Goal: Task Accomplishment & Management: Manage account settings

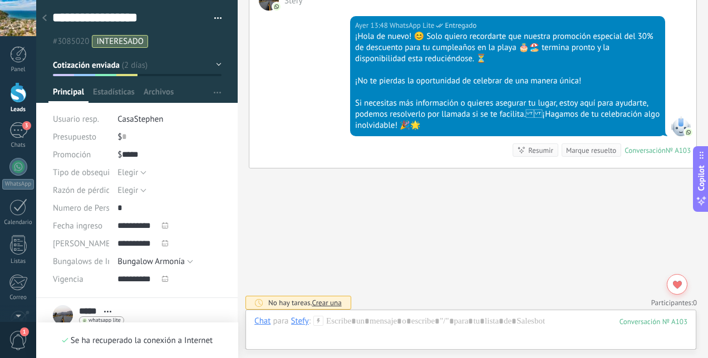
click at [19, 95] on div at bounding box center [18, 92] width 17 height 21
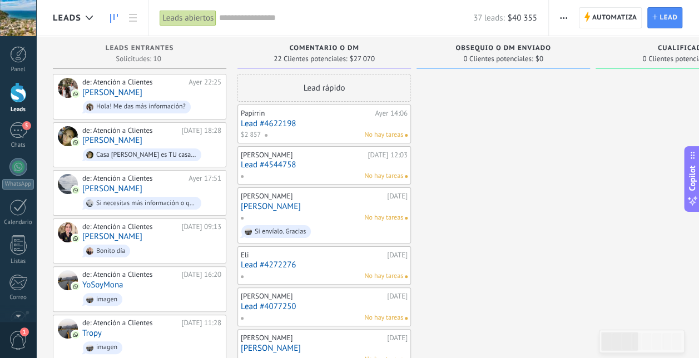
click at [119, 98] on span "Hola! Me das más información?" at bounding box center [151, 106] width 139 height 17
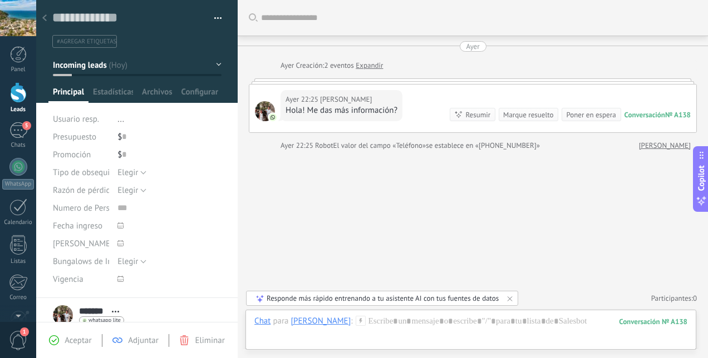
click at [23, 130] on div "5" at bounding box center [18, 130] width 18 height 16
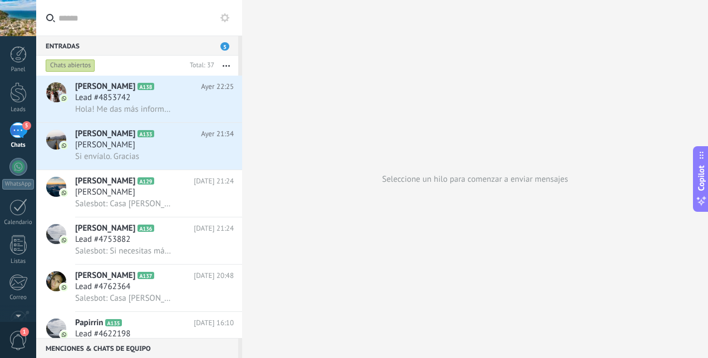
click at [120, 151] on div "[PERSON_NAME]" at bounding box center [154, 145] width 159 height 11
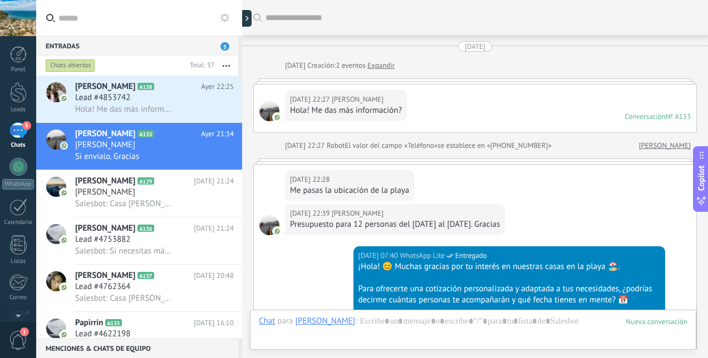
scroll to position [1527, 0]
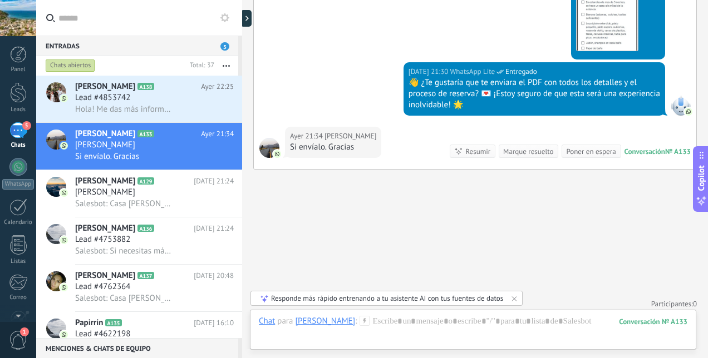
click at [23, 98] on div at bounding box center [18, 92] width 17 height 21
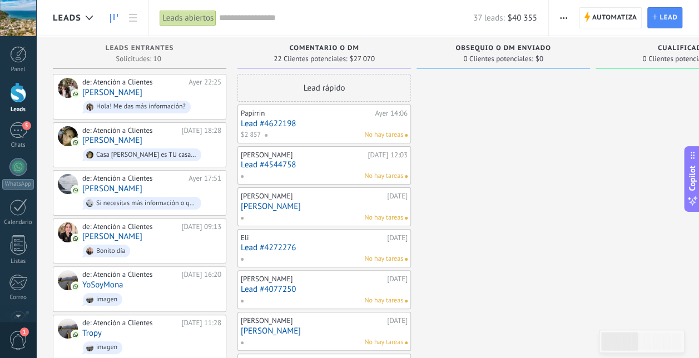
click at [145, 141] on div "de: Atención a Clientes [DATE] 18:28 [PERSON_NAME] Casa [PERSON_NAME] es TU cas…" at bounding box center [151, 145] width 139 height 38
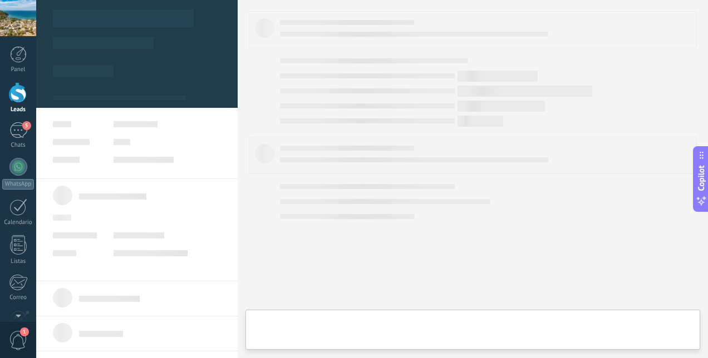
type textarea "**********"
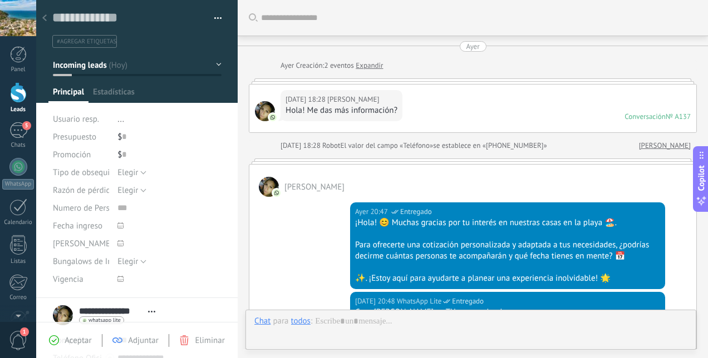
scroll to position [479, 0]
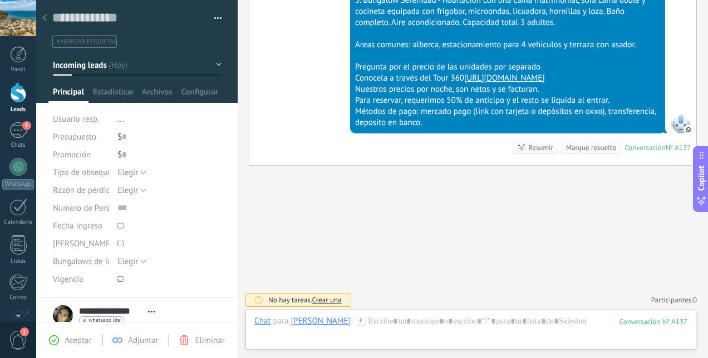
click at [21, 95] on div at bounding box center [18, 92] width 17 height 21
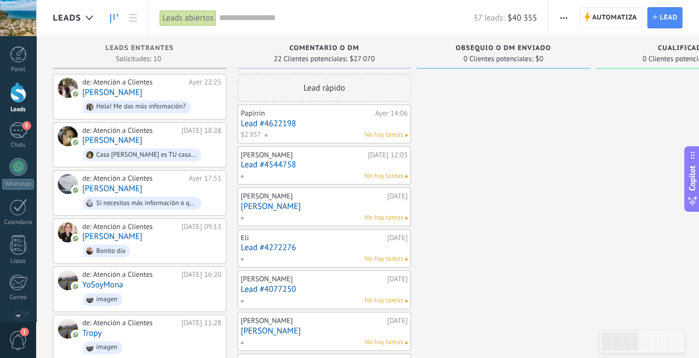
click at [18, 128] on div "5" at bounding box center [18, 130] width 18 height 16
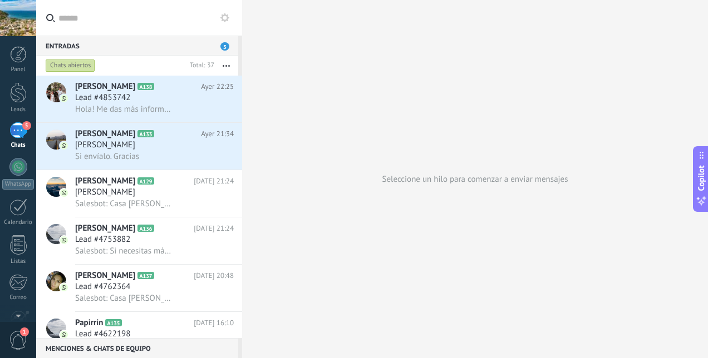
click at [100, 146] on span "[PERSON_NAME]" at bounding box center [105, 145] width 60 height 11
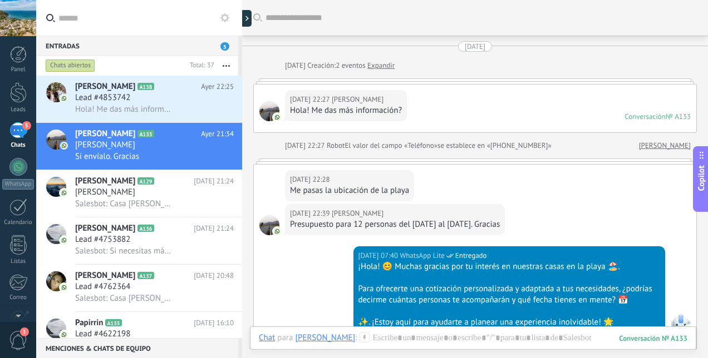
scroll to position [1490, 0]
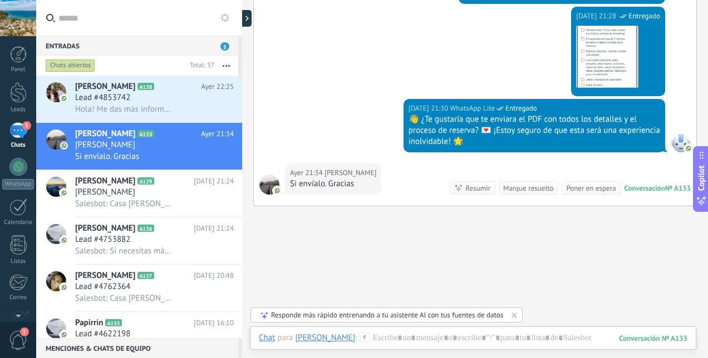
click at [18, 97] on div at bounding box center [18, 92] width 17 height 21
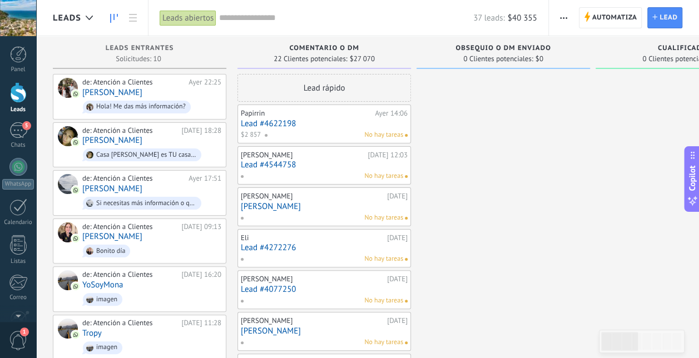
click at [105, 132] on div "de: Atención a Clientes" at bounding box center [129, 130] width 95 height 9
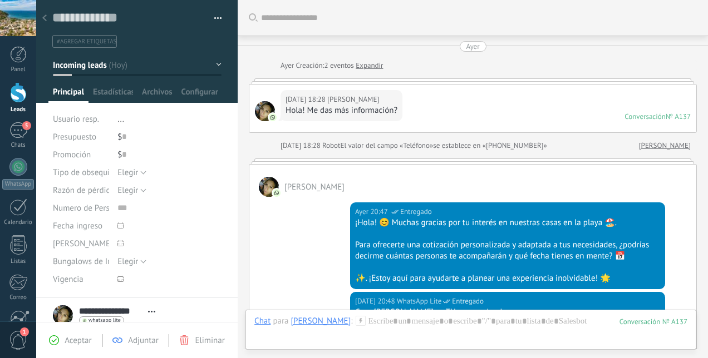
scroll to position [17, 0]
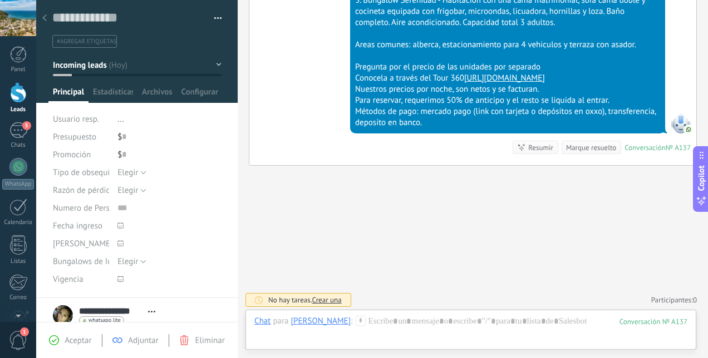
click at [17, 103] on link "Leads" at bounding box center [18, 97] width 36 height 31
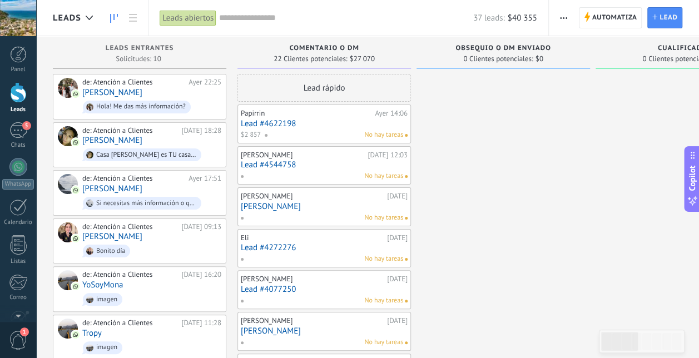
click at [14, 131] on div "5" at bounding box center [18, 130] width 18 height 16
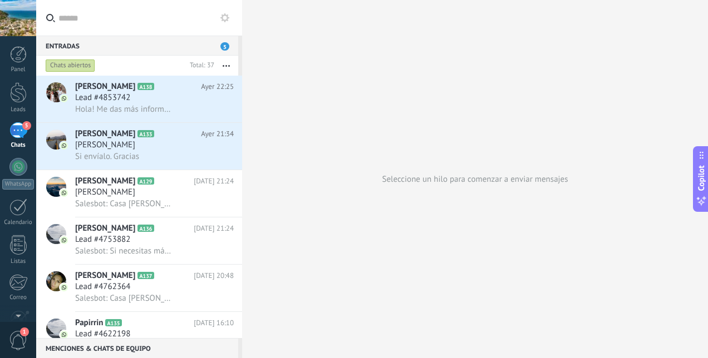
click at [91, 139] on span "[PERSON_NAME]" at bounding box center [105, 134] width 60 height 11
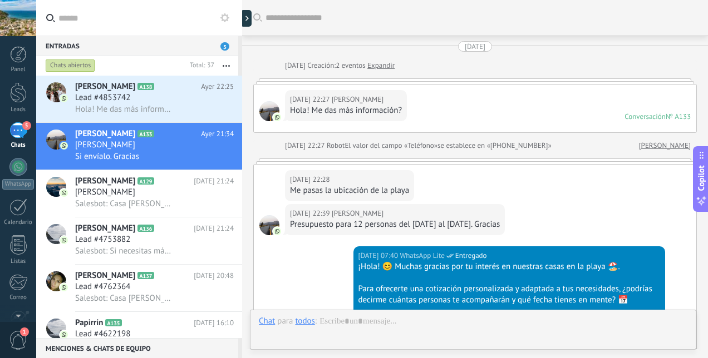
scroll to position [1527, 0]
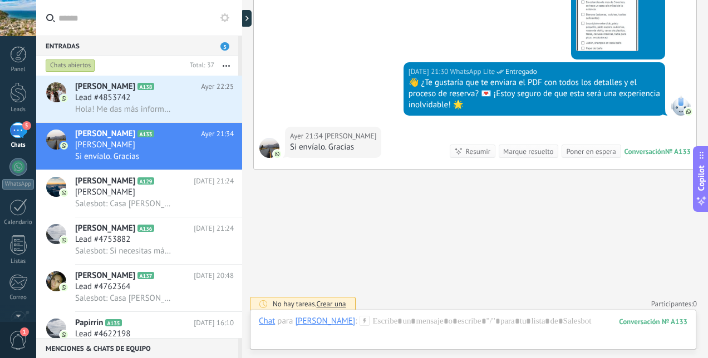
click at [392, 326] on div at bounding box center [473, 332] width 428 height 33
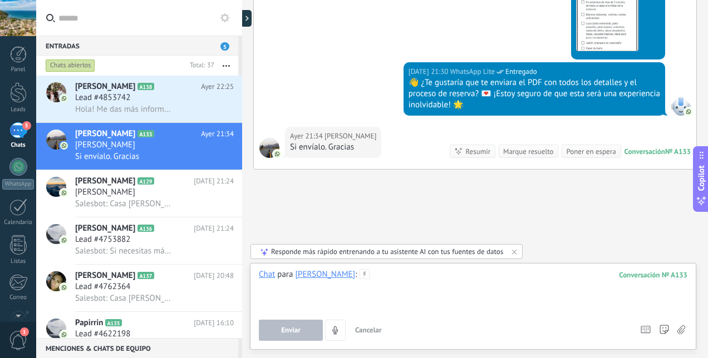
paste div
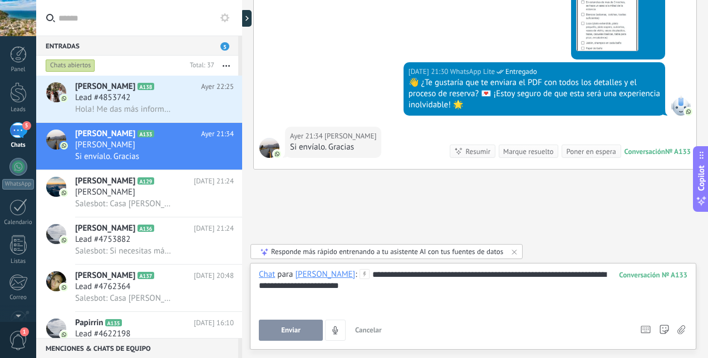
click at [284, 331] on span "Enviar" at bounding box center [290, 331] width 19 height 8
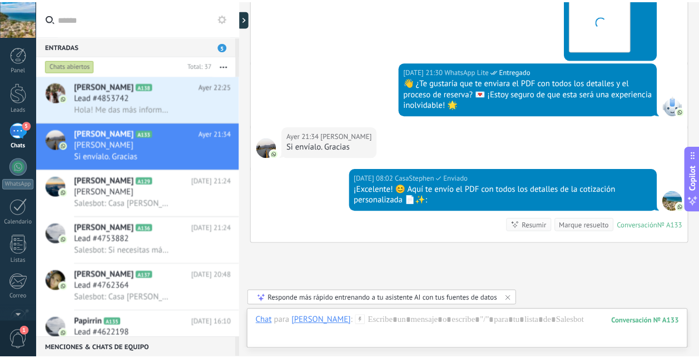
scroll to position [1600, 0]
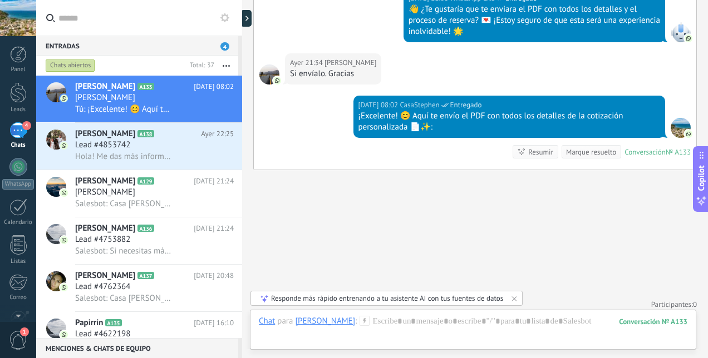
click at [17, 85] on div at bounding box center [18, 92] width 17 height 21
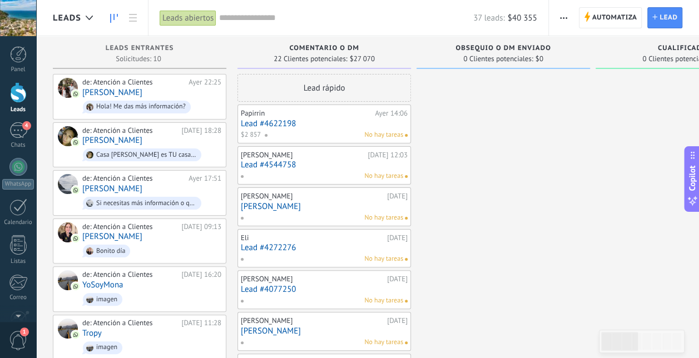
click at [185, 17] on div "Leads abiertos" at bounding box center [188, 18] width 57 height 16
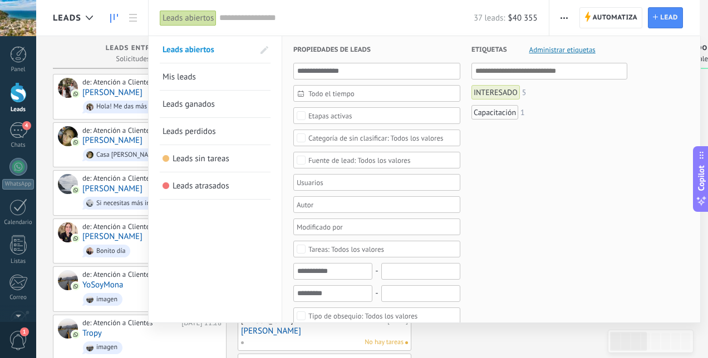
click at [198, 125] on link "Leads perdidos" at bounding box center [214, 131] width 105 height 27
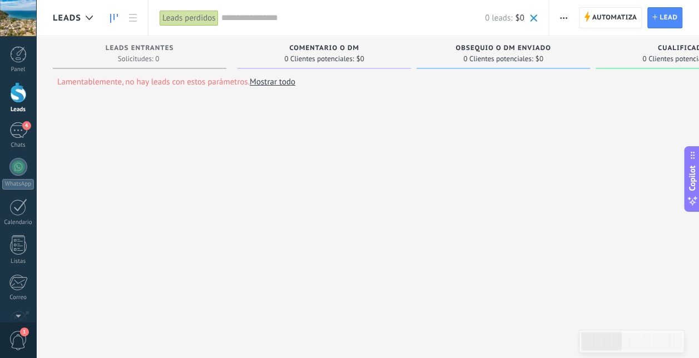
click at [189, 16] on div "Leads perdidos" at bounding box center [189, 18] width 59 height 16
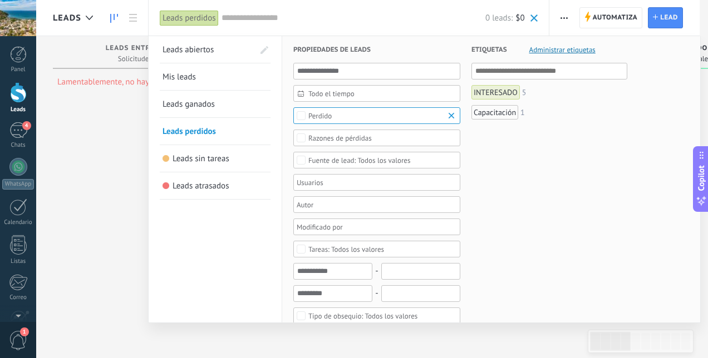
click at [207, 51] on span "Leads abiertos" at bounding box center [187, 50] width 51 height 11
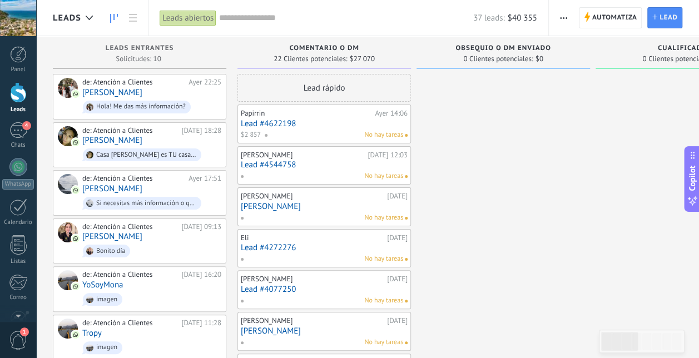
click at [19, 129] on div "4" at bounding box center [18, 130] width 18 height 16
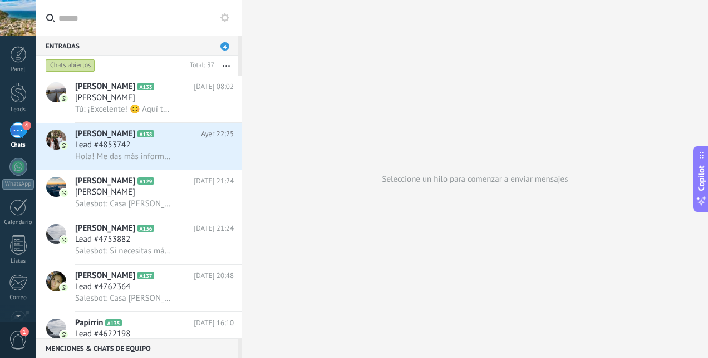
click at [106, 102] on div "[PERSON_NAME]" at bounding box center [154, 97] width 159 height 11
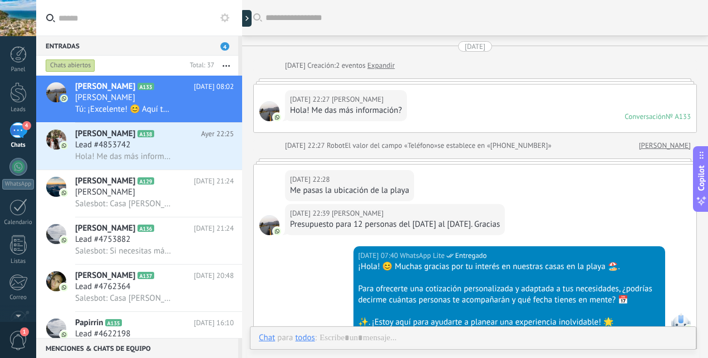
scroll to position [1445, 0]
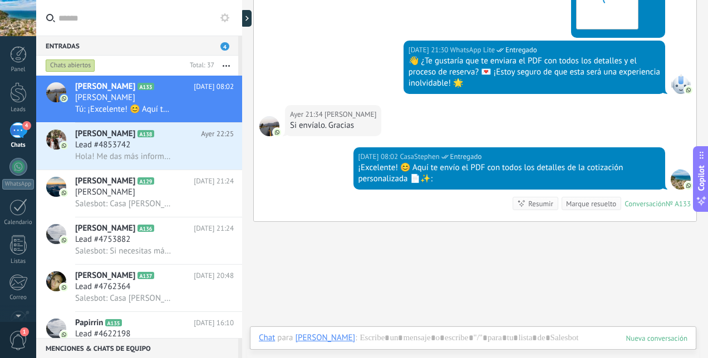
click at [52, 91] on div at bounding box center [56, 92] width 20 height 20
click at [82, 85] on span "[PERSON_NAME]" at bounding box center [105, 86] width 60 height 11
click at [0, 0] on icon at bounding box center [0, 0] width 0 height 0
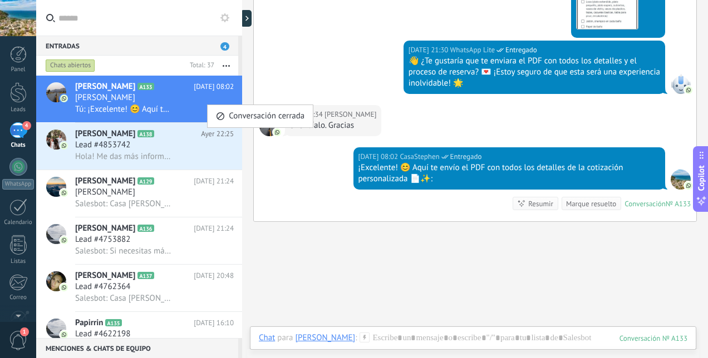
click at [164, 90] on div at bounding box center [354, 179] width 708 height 358
click at [0, 0] on icon "Conversación cerrada" at bounding box center [0, 0] width 0 height 0
click at [149, 97] on div at bounding box center [354, 179] width 708 height 358
click at [177, 144] on div "Lead #4853742" at bounding box center [154, 145] width 159 height 11
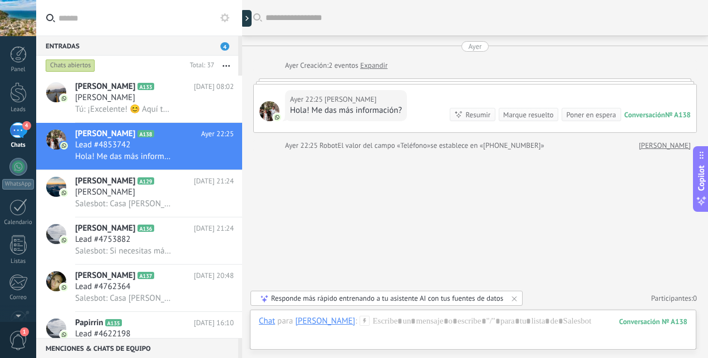
click at [0, 0] on icon at bounding box center [0, 0] width 0 height 0
click at [119, 95] on div at bounding box center [354, 179] width 708 height 358
click at [105, 96] on h3 "[PERSON_NAME]" at bounding box center [108, 97] width 66 height 11
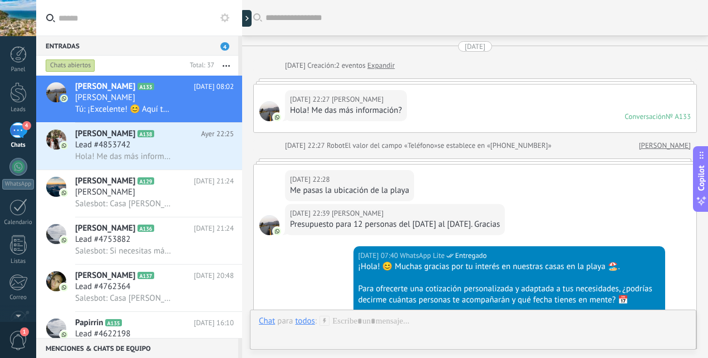
scroll to position [1497, 0]
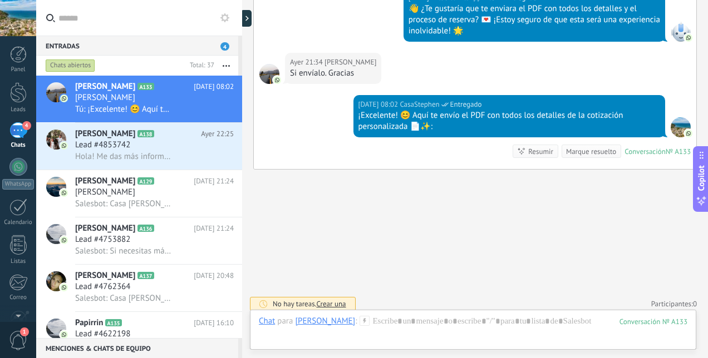
click at [0, 0] on icon at bounding box center [0, 0] width 0 height 0
click at [171, 93] on div at bounding box center [354, 179] width 708 height 358
click at [19, 96] on div at bounding box center [18, 92] width 17 height 21
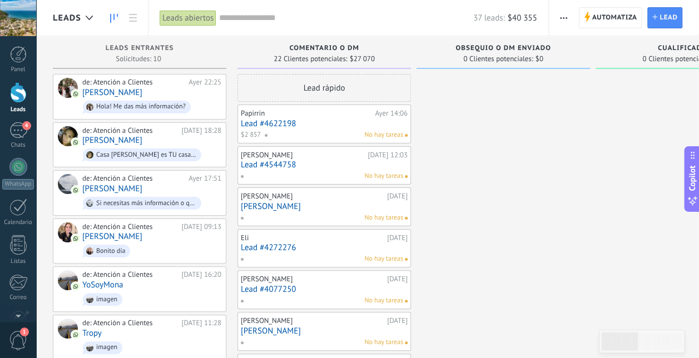
click at [179, 73] on span "10" at bounding box center [178, 69] width 8 height 7
click at [147, 92] on div "de: Atención a Clientes Ayer 22:25 Rosalia Hola! Me das más información?" at bounding box center [151, 97] width 139 height 38
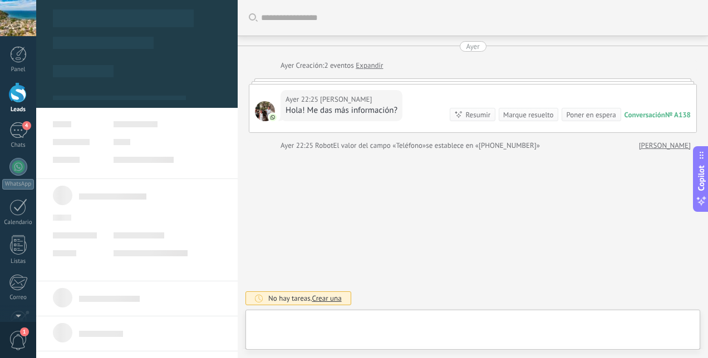
type textarea "**********"
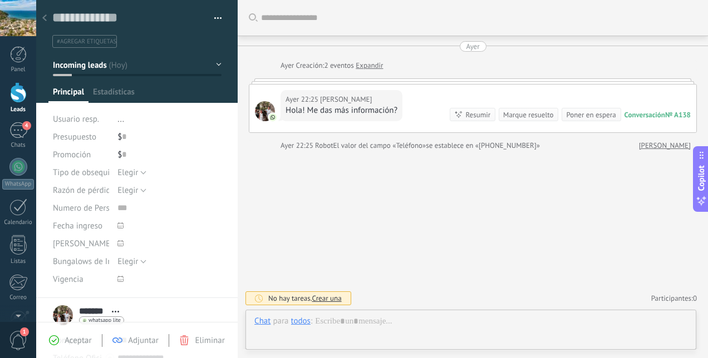
scroll to position [17, 0]
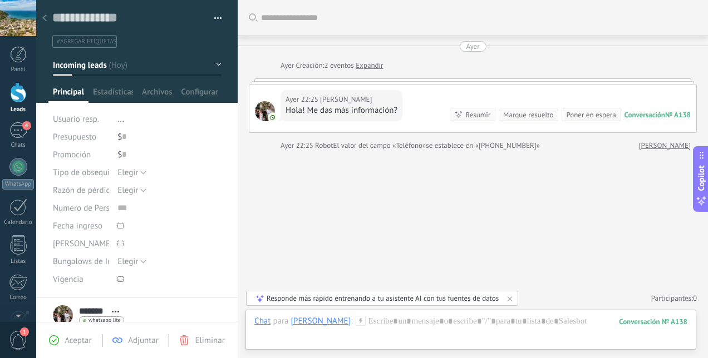
click at [14, 88] on div at bounding box center [18, 92] width 17 height 21
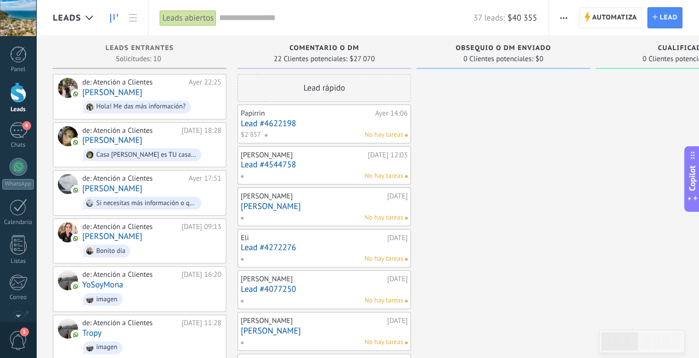
click at [16, 131] on div "4" at bounding box center [18, 130] width 18 height 16
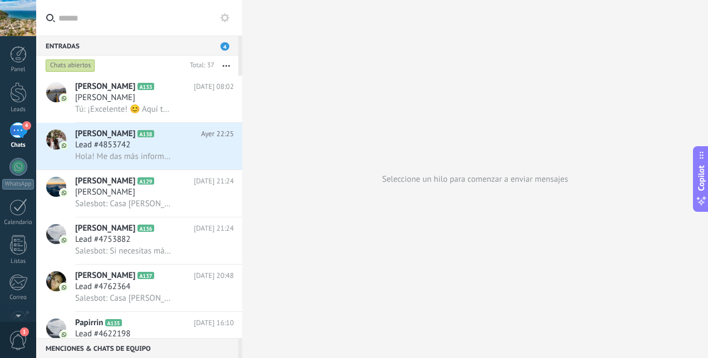
click at [13, 96] on div at bounding box center [18, 92] width 17 height 21
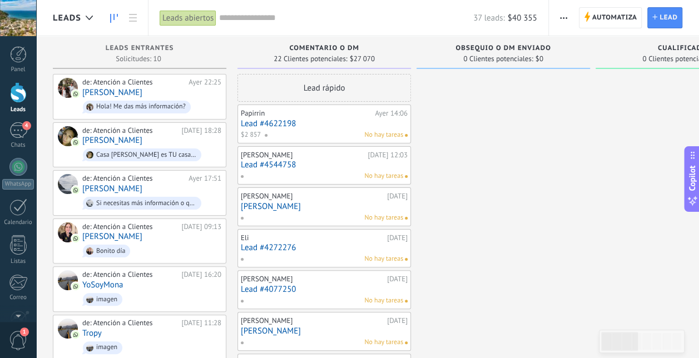
click at [259, 17] on input "text" at bounding box center [346, 18] width 254 height 12
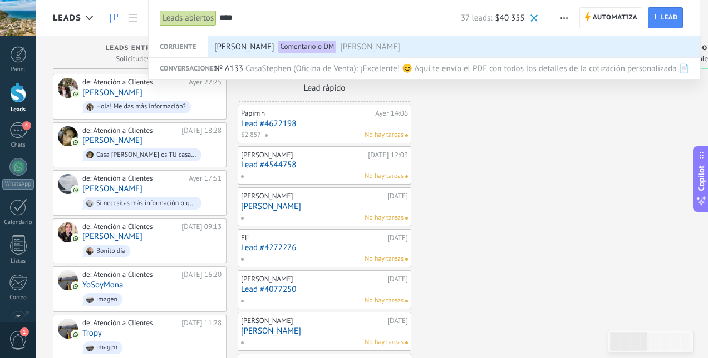
type input "****"
click at [224, 48] on span "[PERSON_NAME]" at bounding box center [244, 47] width 60 height 21
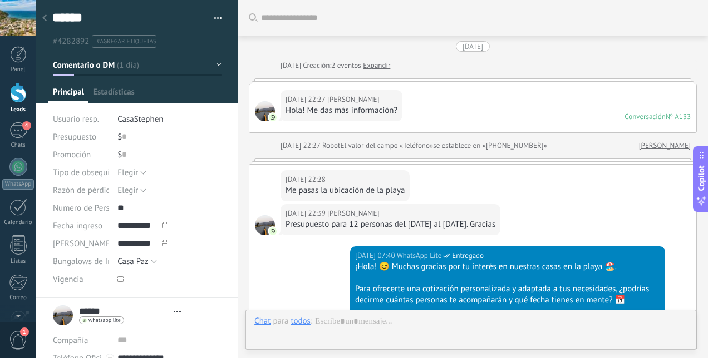
type textarea "******"
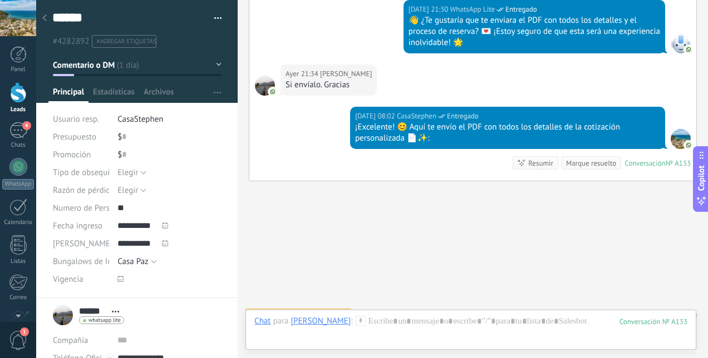
scroll to position [1509, 0]
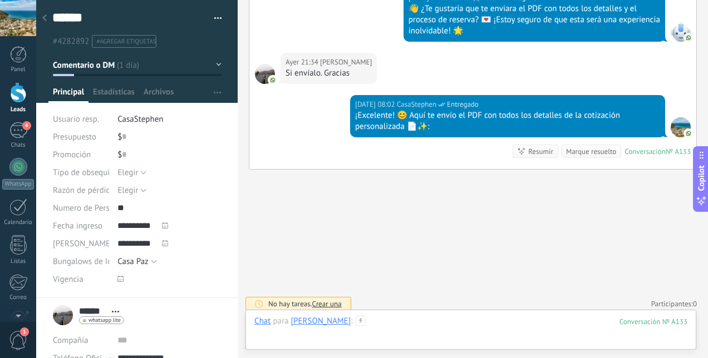
click at [392, 327] on div at bounding box center [470, 332] width 433 height 33
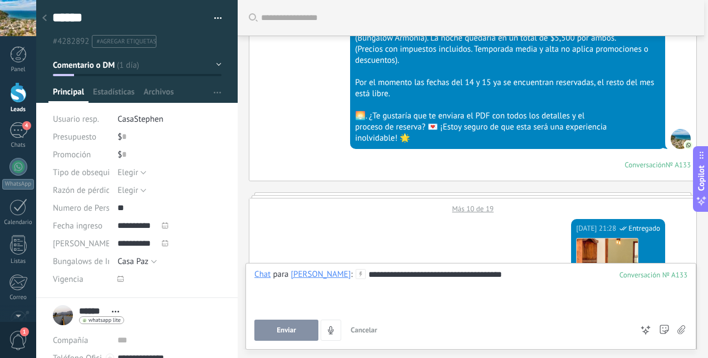
scroll to position [570, 0]
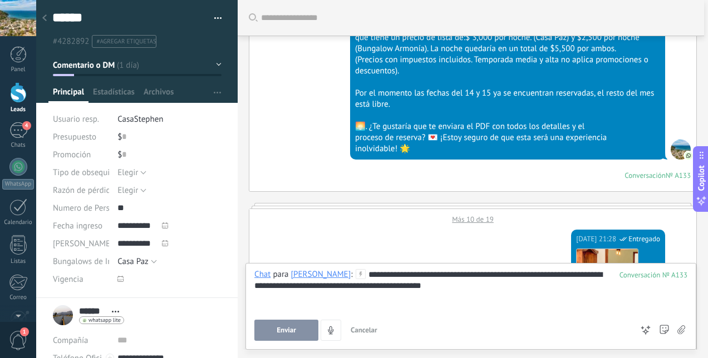
click at [298, 333] on button "Enviar" at bounding box center [286, 330] width 64 height 21
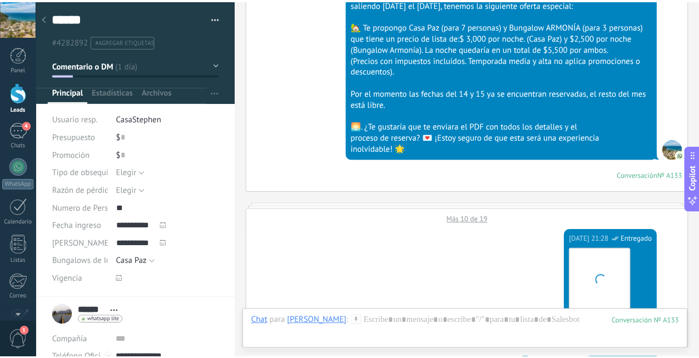
scroll to position [1554, 0]
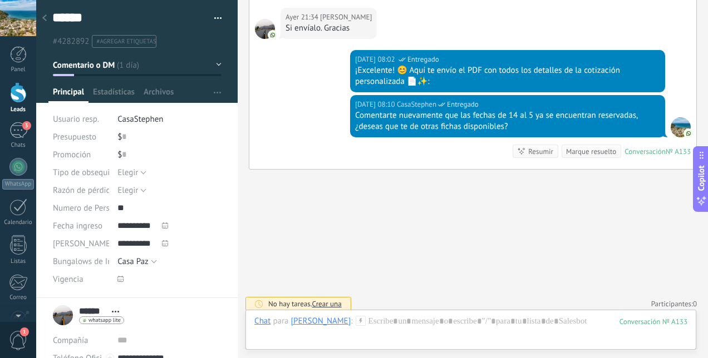
click at [19, 94] on div at bounding box center [18, 92] width 17 height 21
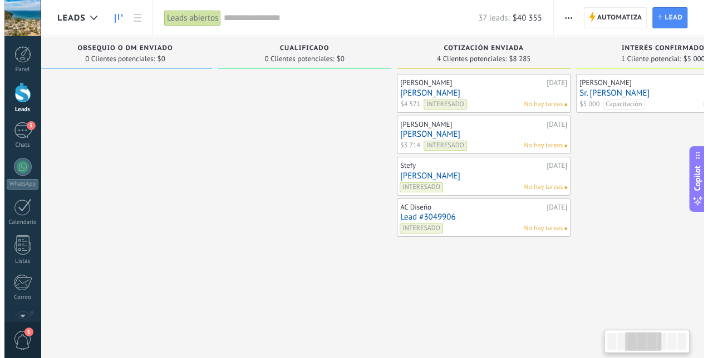
scroll to position [0, 386]
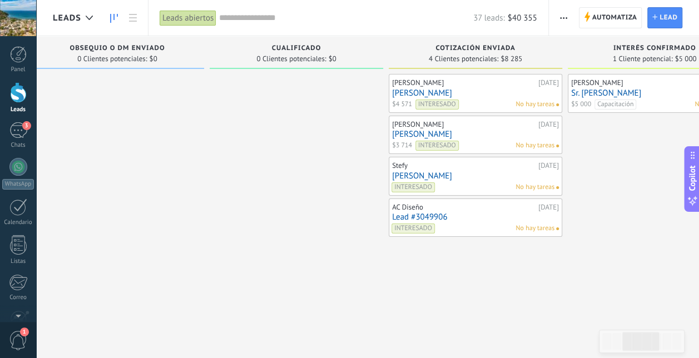
click at [445, 171] on link "[PERSON_NAME]" at bounding box center [475, 175] width 167 height 9
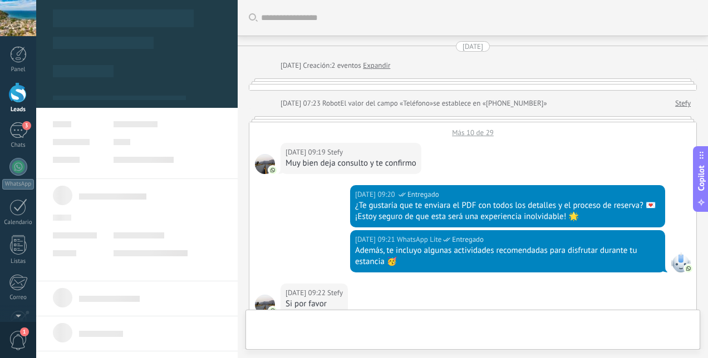
type textarea "**********"
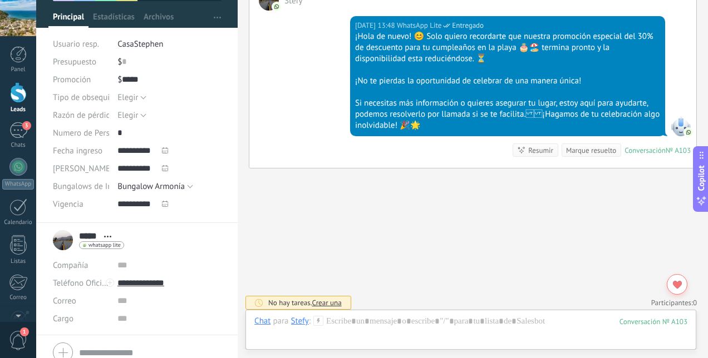
scroll to position [85, 0]
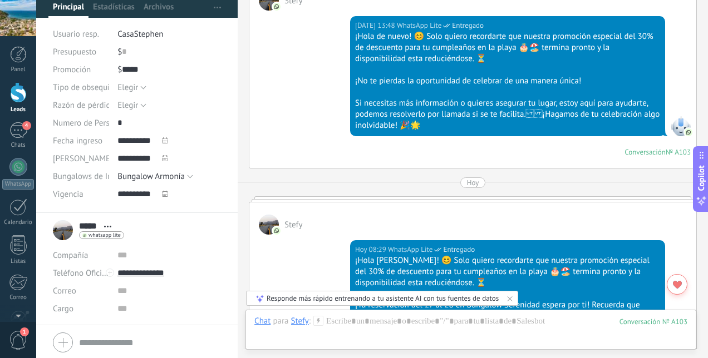
click at [21, 128] on div "4" at bounding box center [18, 130] width 18 height 16
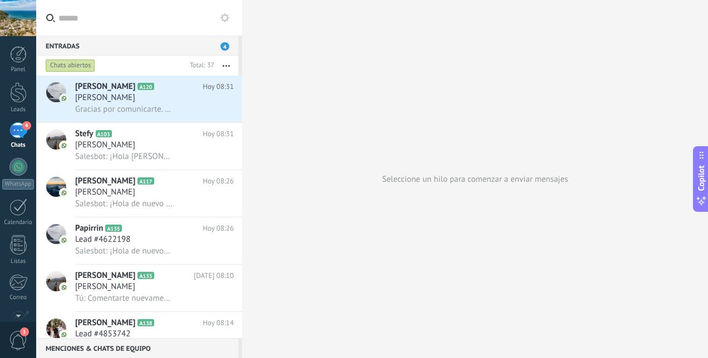
click at [147, 107] on span "Gracias por comunicarte. Por el momento no podré viajar. Saludos" at bounding box center [123, 109] width 97 height 11
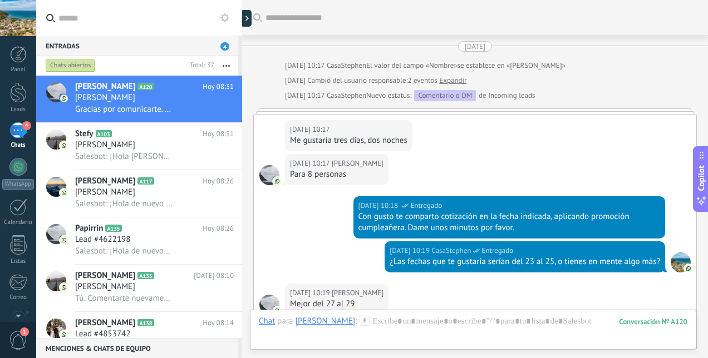
scroll to position [2591, 0]
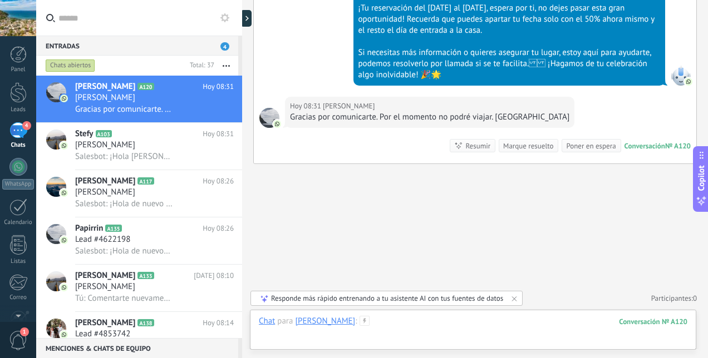
click at [397, 324] on div at bounding box center [473, 332] width 428 height 33
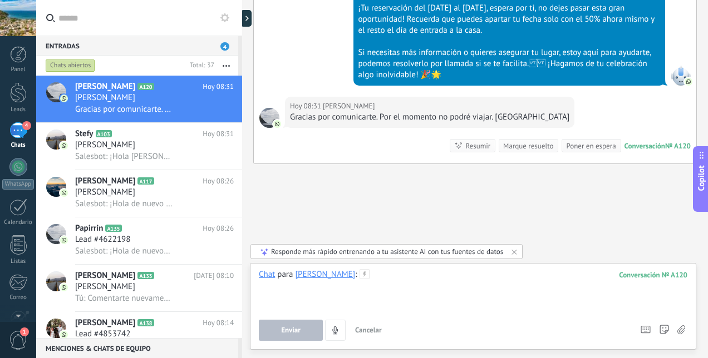
paste div
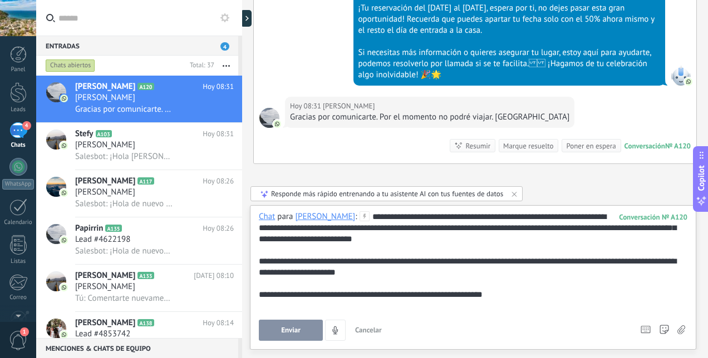
click at [382, 218] on div "**********" at bounding box center [473, 261] width 429 height 100
click at [288, 338] on button "Enviar" at bounding box center [291, 330] width 64 height 21
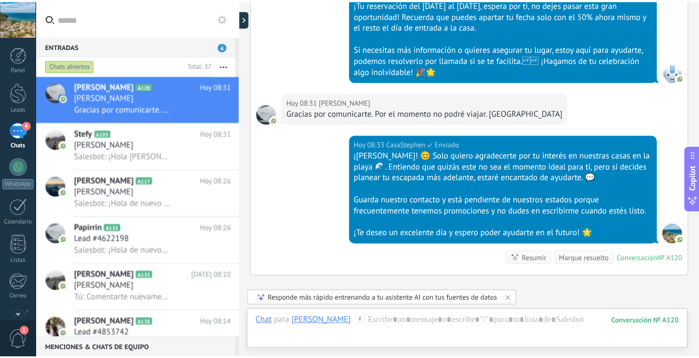
scroll to position [2707, 0]
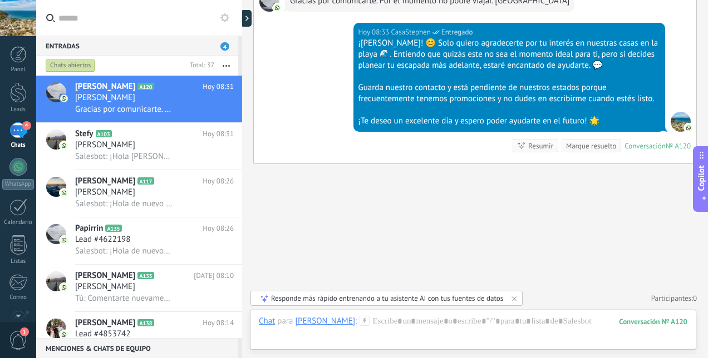
click at [8, 101] on link "Leads" at bounding box center [18, 97] width 36 height 31
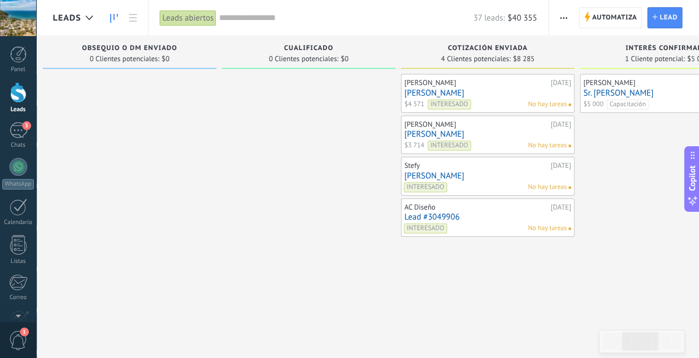
click at [476, 130] on link "[PERSON_NAME]" at bounding box center [488, 134] width 167 height 9
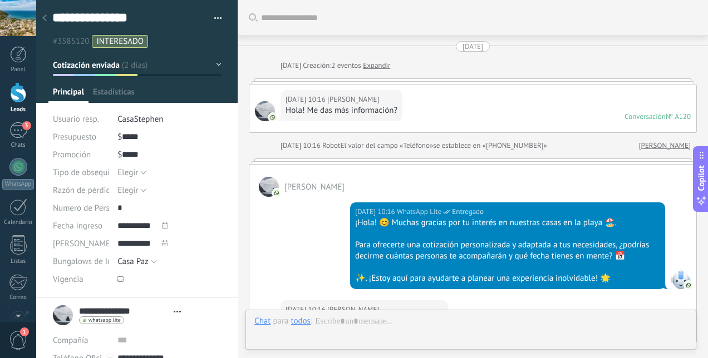
type textarea "**********"
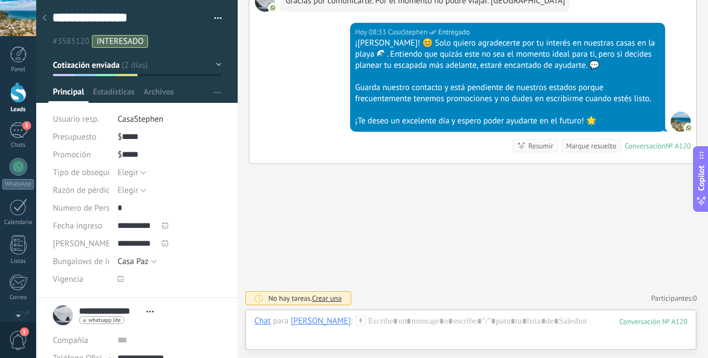
click at [216, 64] on button "Cotización enviada" at bounding box center [137, 65] width 169 height 20
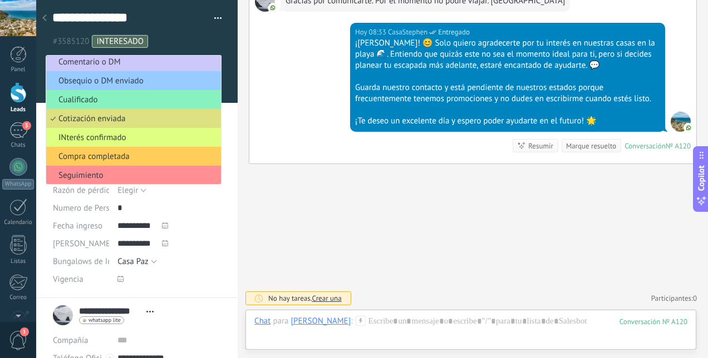
click at [204, 41] on ul "#3585120 INTERESADO" at bounding box center [134, 41] width 167 height 15
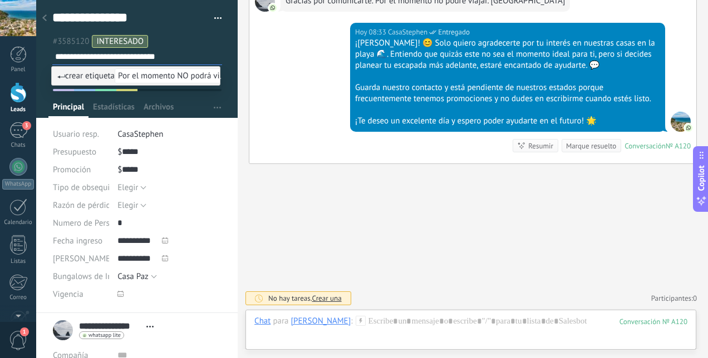
type input "**********"
click at [284, 141] on div "Hoy 08:33 CasaStephen Entregado ¡Alfonso! 😊 Solo quiero agradecerte por tu inte…" at bounding box center [472, 93] width 447 height 141
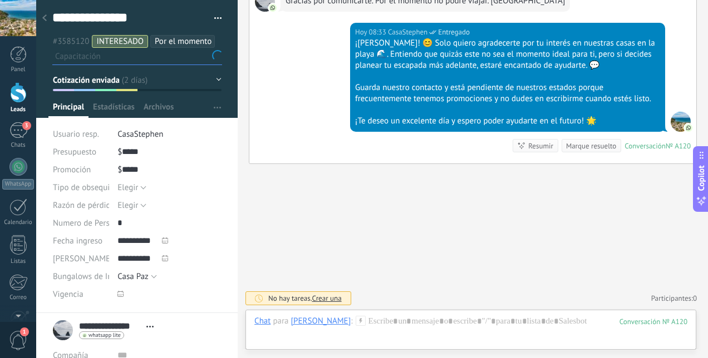
scroll to position [0, 0]
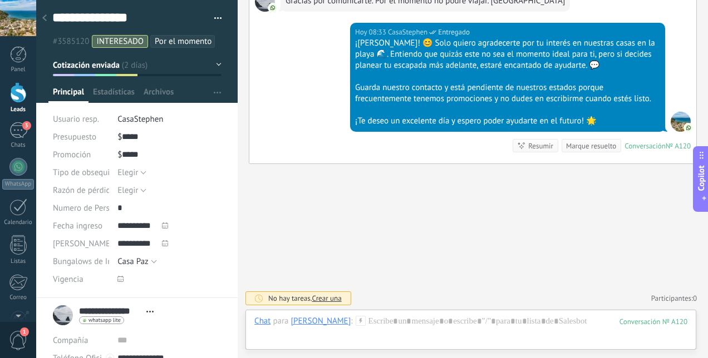
click at [14, 100] on div at bounding box center [18, 92] width 17 height 21
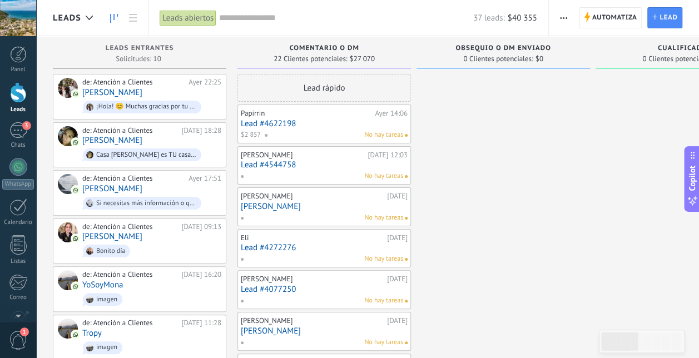
click at [118, 189] on div "de: Atención a Clientes Ayer 17:51 Adriana Si necesitas más información o quier…" at bounding box center [151, 193] width 139 height 38
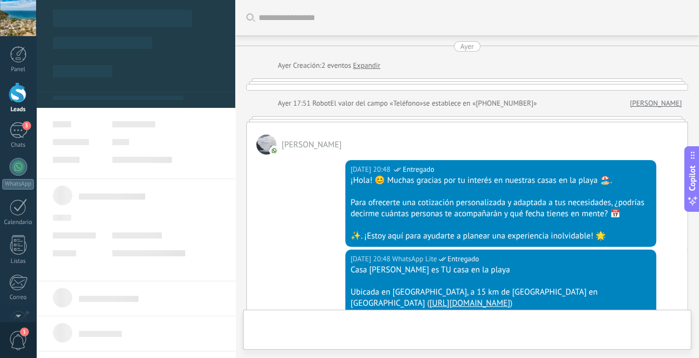
type textarea "**********"
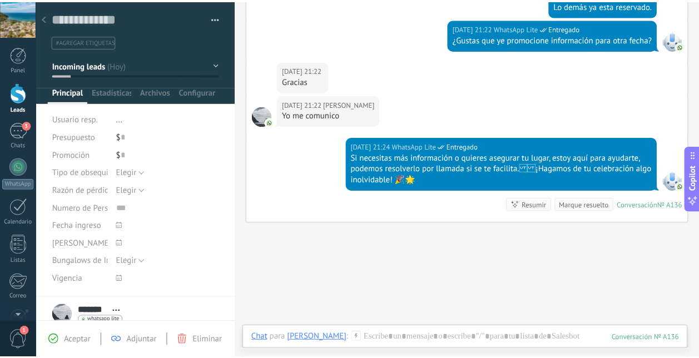
scroll to position [908, 0]
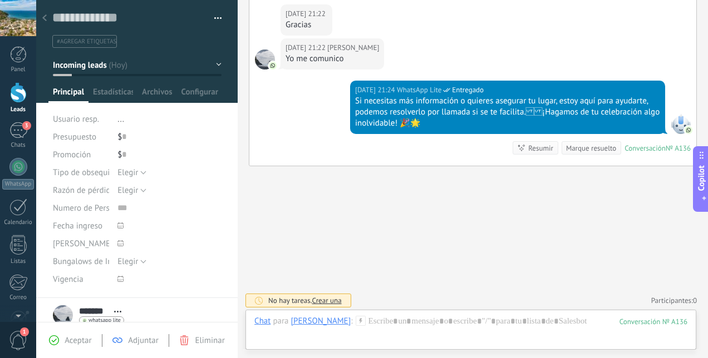
click at [25, 93] on div at bounding box center [18, 92] width 17 height 21
